Goal: Use online tool/utility: Utilize a website feature to perform a specific function

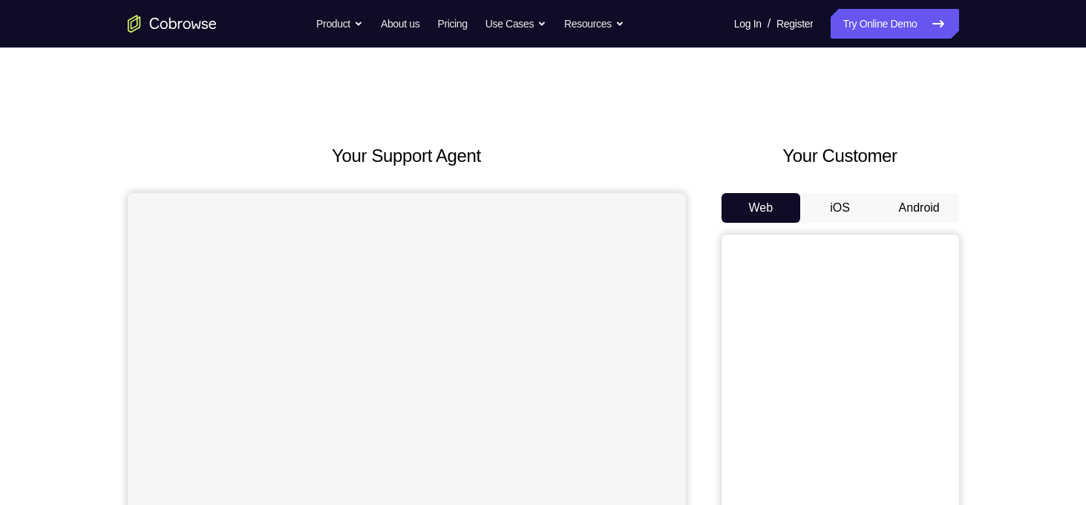
click at [931, 204] on button "Android" at bounding box center [918, 208] width 79 height 30
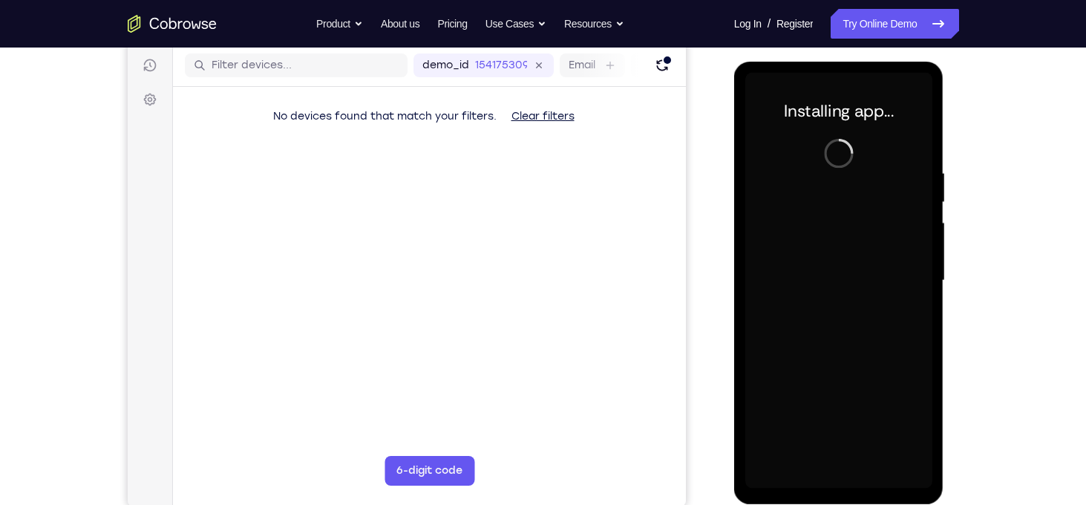
scroll to position [187, 0]
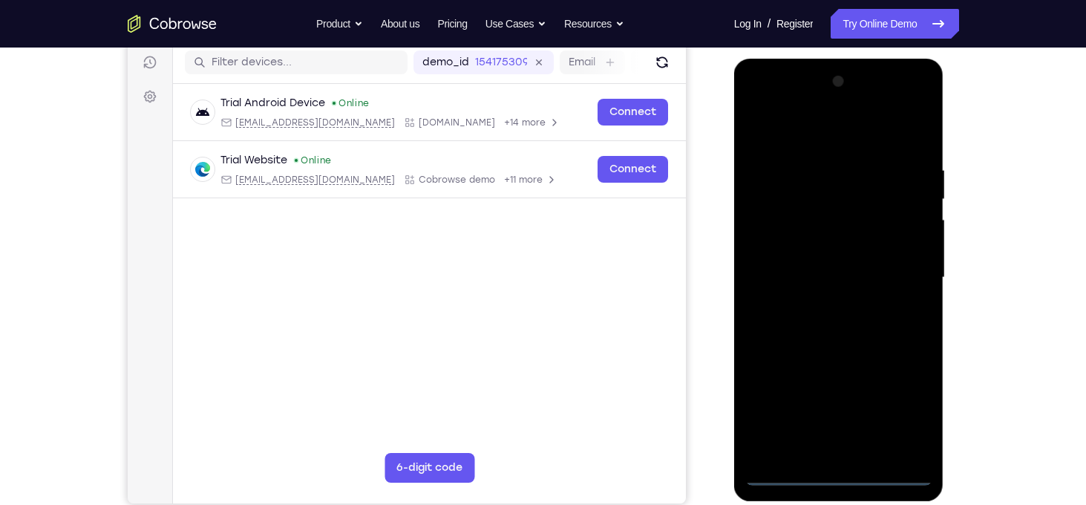
click at [839, 479] on div at bounding box center [838, 278] width 187 height 416
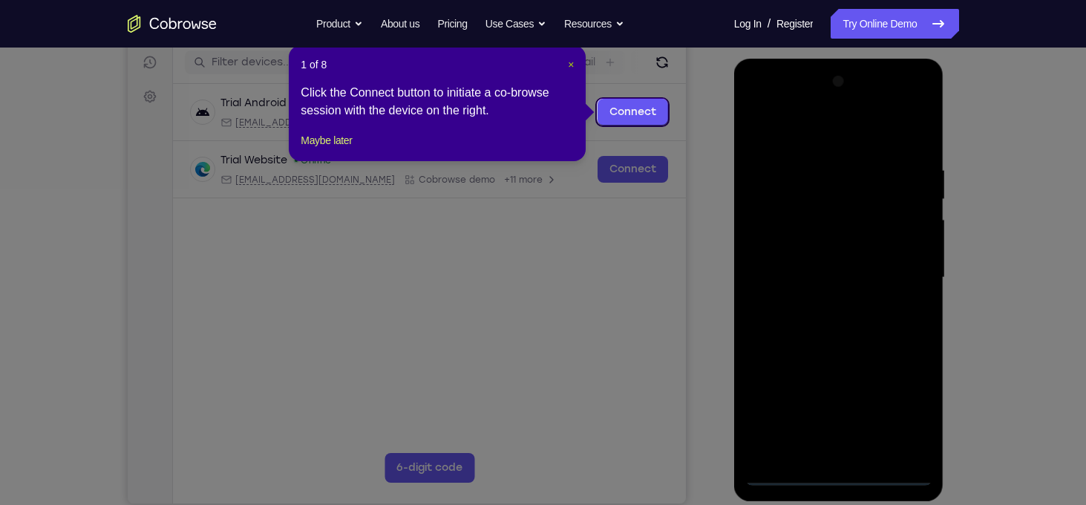
click at [568, 67] on span "×" at bounding box center [571, 65] width 6 height 12
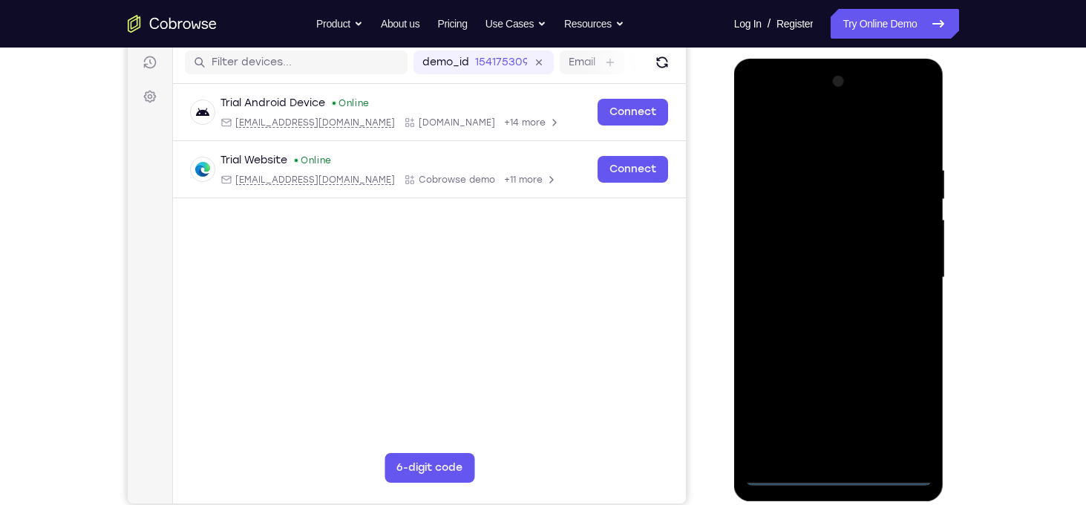
click at [910, 413] on div at bounding box center [838, 278] width 187 height 416
click at [779, 143] on div at bounding box center [838, 278] width 187 height 416
click at [902, 266] on div at bounding box center [838, 278] width 187 height 416
click at [823, 308] on div at bounding box center [838, 278] width 187 height 416
click at [816, 263] on div at bounding box center [838, 278] width 187 height 416
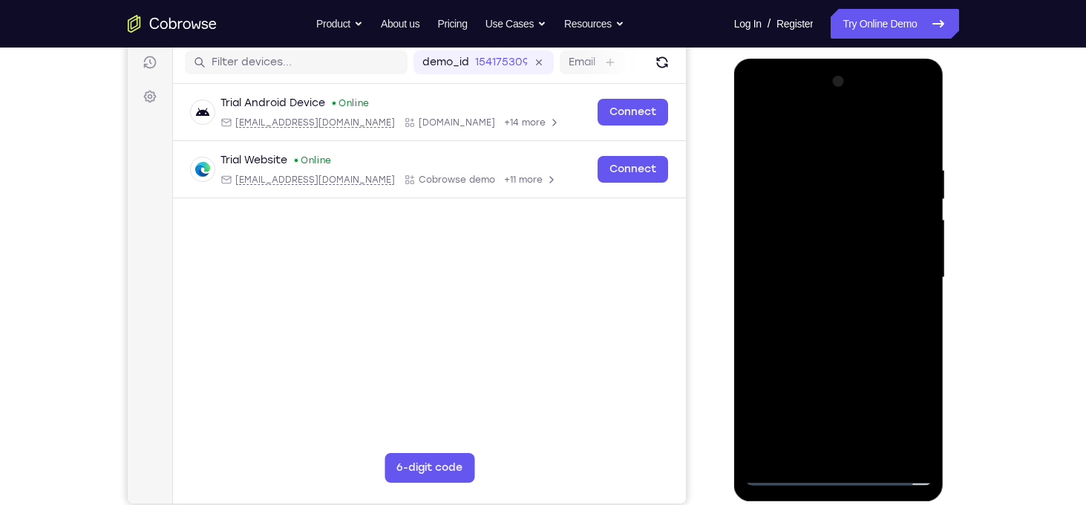
click at [816, 258] on div at bounding box center [838, 278] width 187 height 416
click at [825, 278] on div at bounding box center [838, 278] width 187 height 416
click at [920, 149] on div at bounding box center [838, 278] width 187 height 416
click at [871, 452] on div at bounding box center [838, 278] width 187 height 416
click at [840, 358] on div at bounding box center [838, 278] width 187 height 416
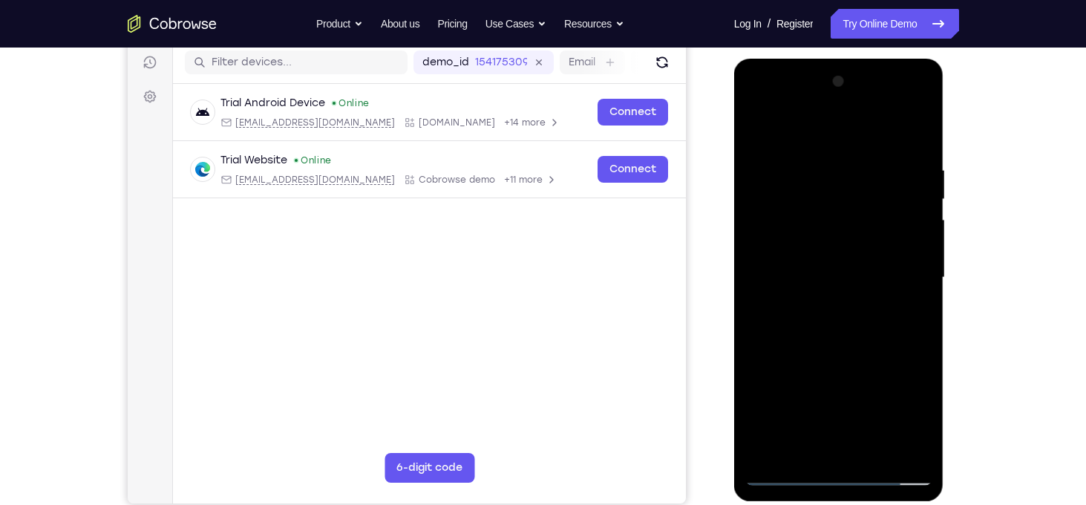
click at [790, 304] on div at bounding box center [838, 278] width 187 height 416
